Goal: Task Accomplishment & Management: Use online tool/utility

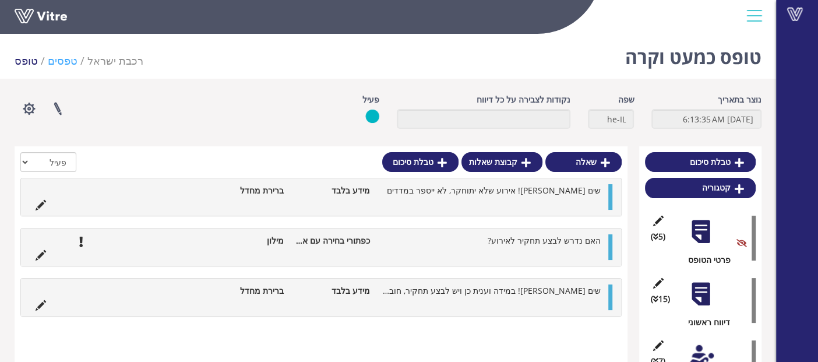
click at [50, 62] on link "טפסים" at bounding box center [63, 61] width 30 height 14
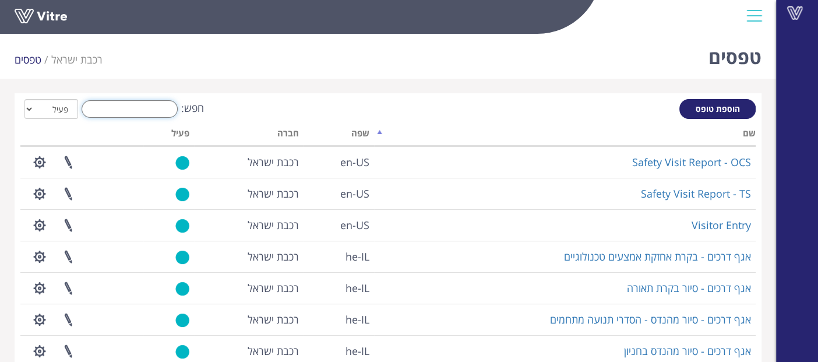
click at [119, 105] on input "חפש:" at bounding box center [130, 108] width 96 height 17
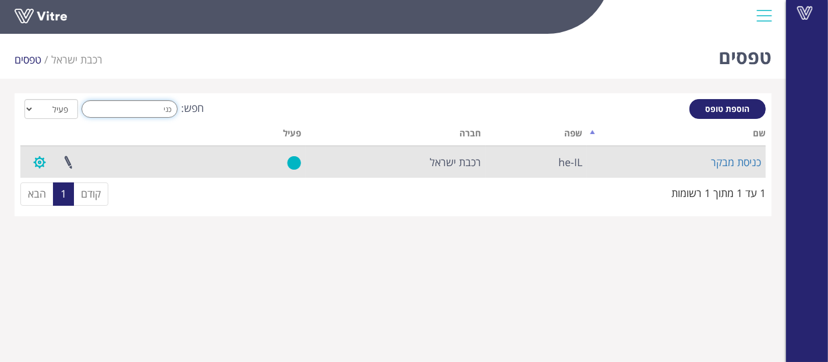
type input "כני"
click at [36, 164] on button "button" at bounding box center [39, 162] width 29 height 31
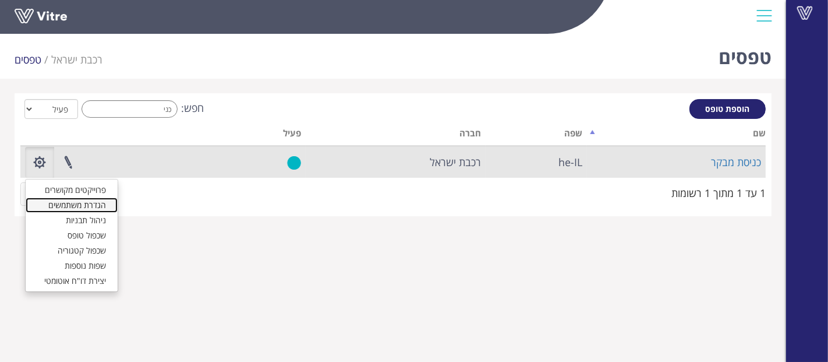
click at [63, 199] on link "הגדרת משתמשים" at bounding box center [72, 204] width 92 height 15
